Goal: Understand process/instructions: Learn how to perform a task or action

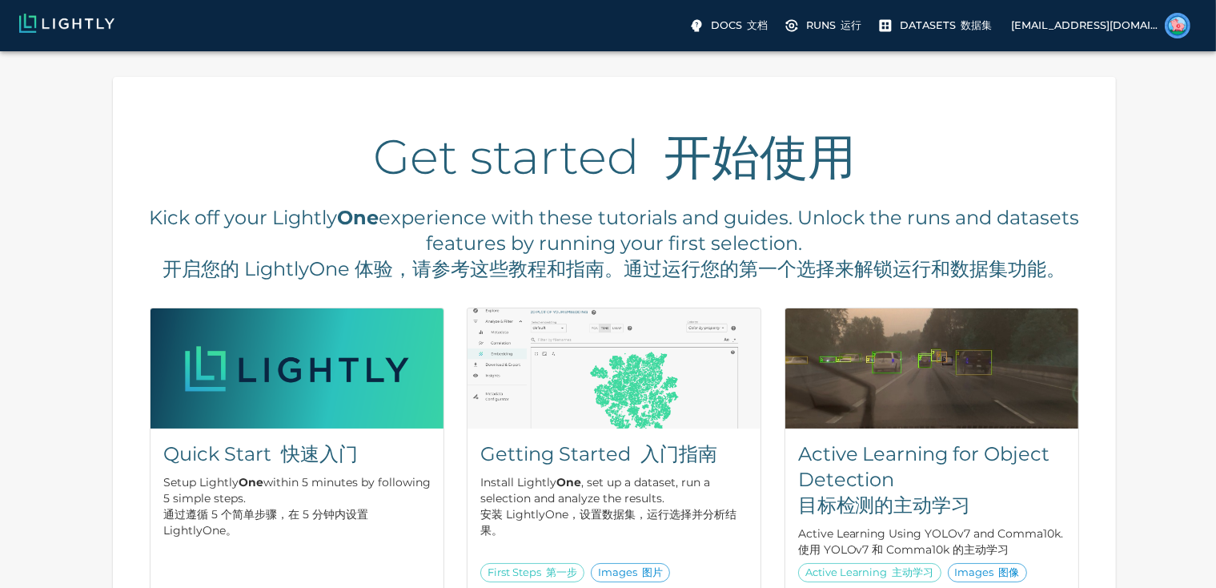
scroll to position [87, 0]
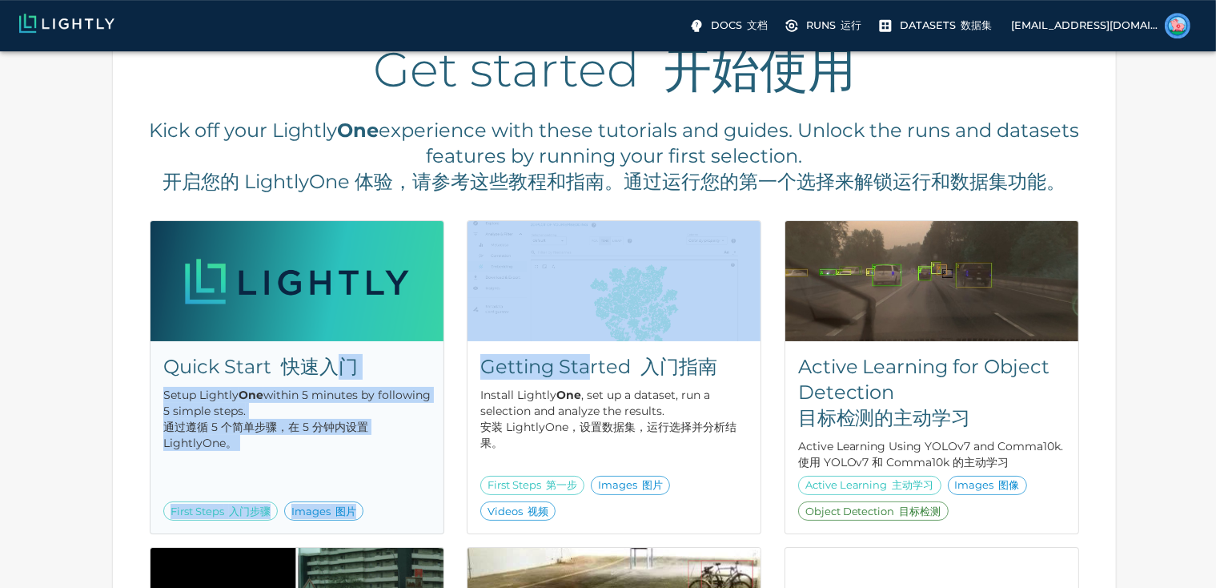
drag, startPoint x: 339, startPoint y: 385, endPoint x: 588, endPoint y: 387, distance: 249.0
click at [444, 387] on div "Quick Start 快速入门 Setup Lightly One within 5 minutes by following 5 simple steps…" at bounding box center [297, 377] width 295 height 314
click at [588, 380] on h5 "Getting Started 入门指南" at bounding box center [613, 367] width 267 height 26
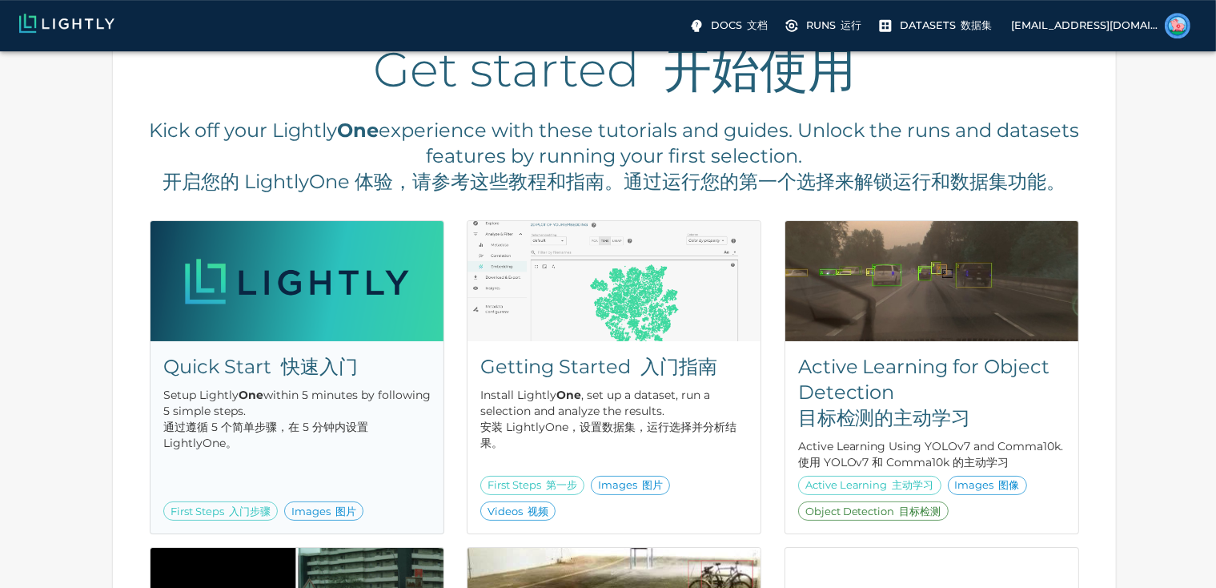
click at [288, 376] on font "快速入门" at bounding box center [319, 366] width 77 height 23
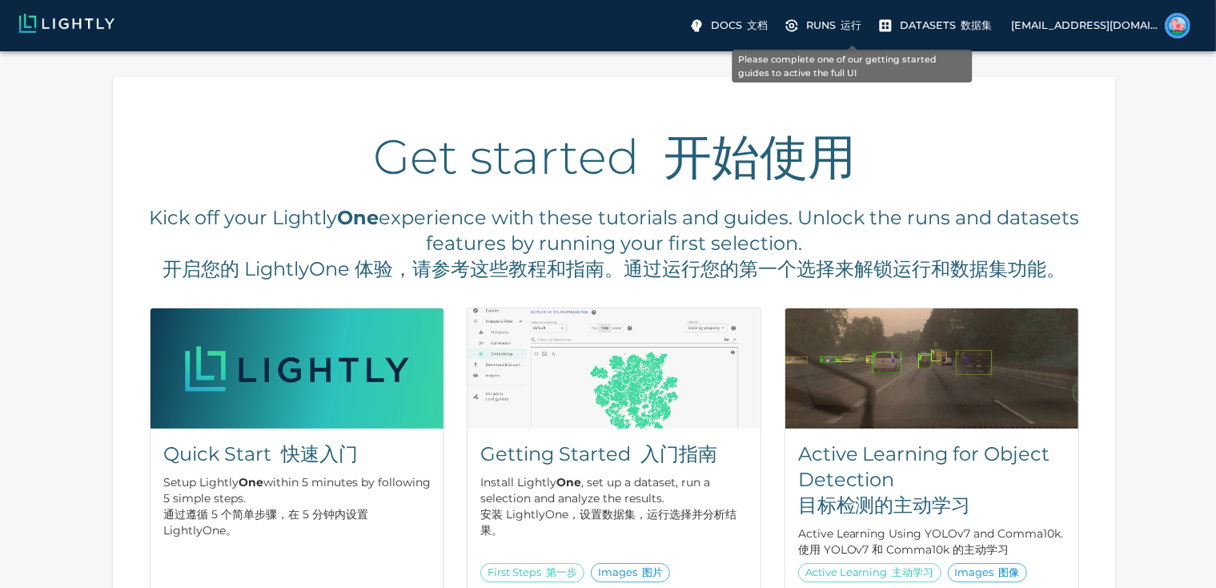
click at [857, 26] on p "Runs 运行" at bounding box center [833, 25] width 55 height 15
